Goal: Complete application form

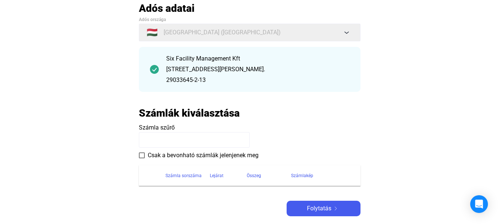
scroll to position [79, 0]
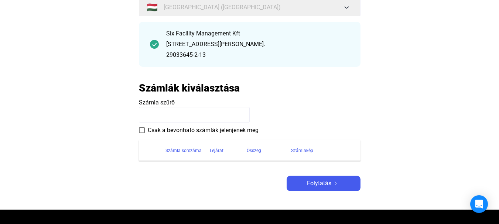
click at [169, 115] on input at bounding box center [194, 115] width 111 height 16
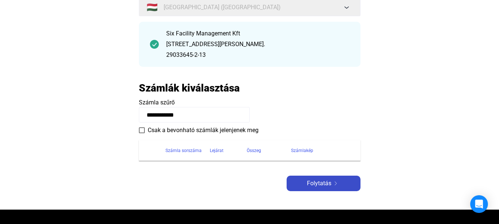
click at [313, 183] on span "Folytatás" at bounding box center [319, 183] width 24 height 9
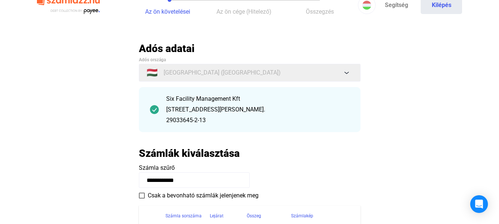
scroll to position [0, 0]
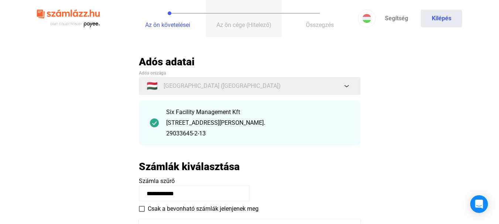
click at [237, 30] on button "Az ön cége (Hitelező)" at bounding box center [244, 18] width 76 height 37
click at [316, 30] on button "Összegzés" at bounding box center [320, 18] width 76 height 37
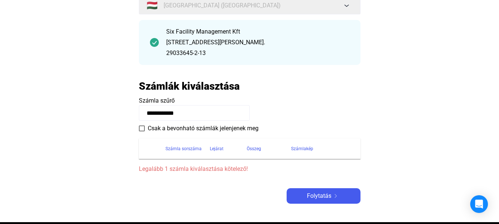
scroll to position [158, 0]
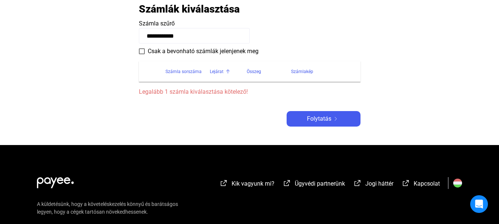
click at [216, 72] on div "Lejárat" at bounding box center [217, 71] width 14 height 9
click at [228, 70] on div at bounding box center [229, 70] width 2 height 2
click at [204, 72] on div at bounding box center [206, 71] width 4 height 4
click at [264, 70] on div at bounding box center [265, 70] width 2 height 2
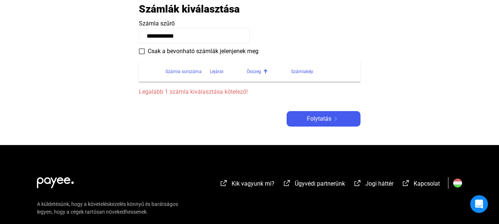
click at [264, 70] on div at bounding box center [265, 70] width 2 height 2
click at [316, 71] on div at bounding box center [317, 70] width 2 height 2
click at [196, 93] on span "Legalább 1 számla kiválasztása kötelező!" at bounding box center [250, 92] width 222 height 9
click at [312, 121] on span "Folytatás" at bounding box center [319, 119] width 24 height 9
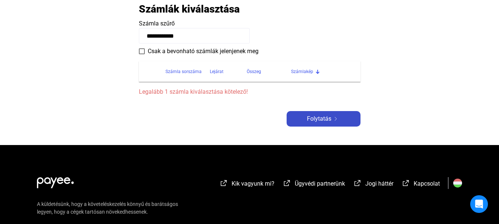
click at [312, 121] on span "Folytatás" at bounding box center [319, 119] width 24 height 9
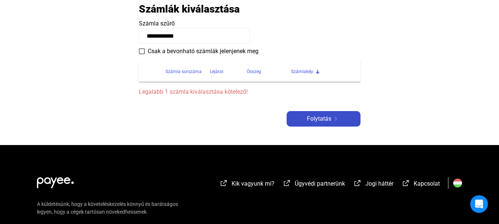
click at [312, 121] on span "Folytatás" at bounding box center [319, 119] width 24 height 9
click at [207, 31] on input "**********" at bounding box center [194, 36] width 111 height 16
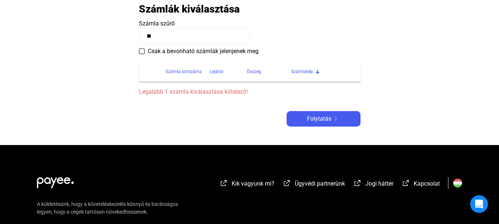
type input "*"
click at [163, 35] on input at bounding box center [194, 36] width 111 height 16
click at [313, 115] on span "Folytatás" at bounding box center [319, 119] width 24 height 9
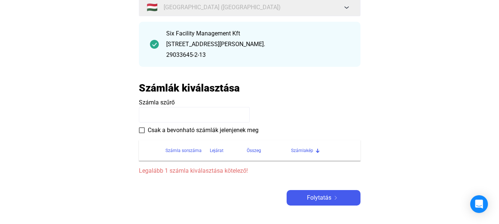
scroll to position [0, 0]
